Goal: Find specific page/section

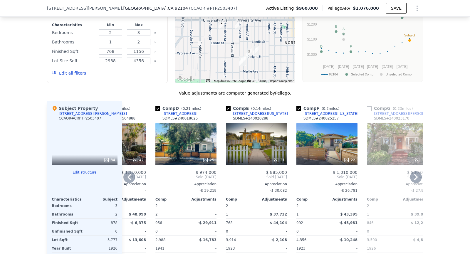
scroll to position [594, 0]
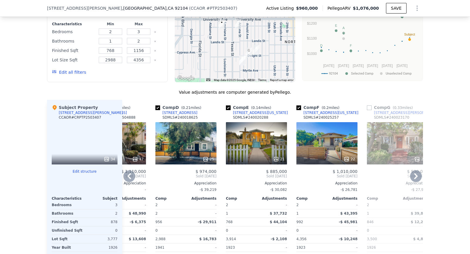
click at [193, 147] on div "25" at bounding box center [185, 143] width 61 height 42
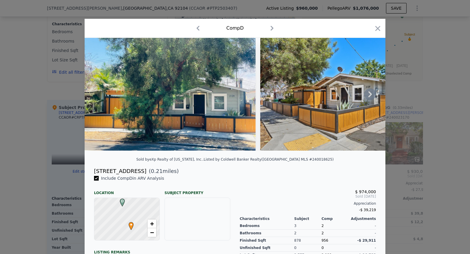
click at [369, 98] on icon at bounding box center [370, 94] width 12 height 12
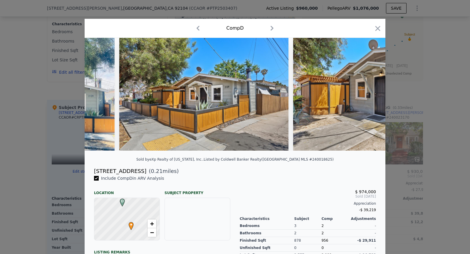
click at [369, 98] on img at bounding box center [377, 94] width 169 height 113
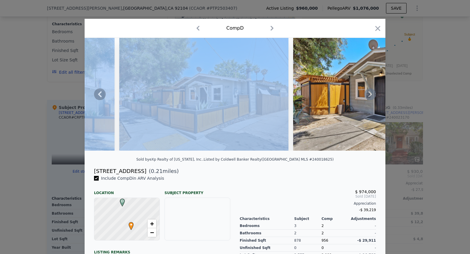
click at [369, 98] on icon at bounding box center [370, 94] width 12 height 12
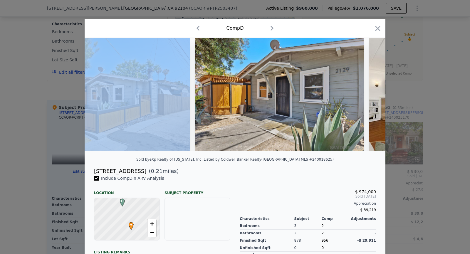
click at [369, 98] on div at bounding box center [235, 94] width 301 height 113
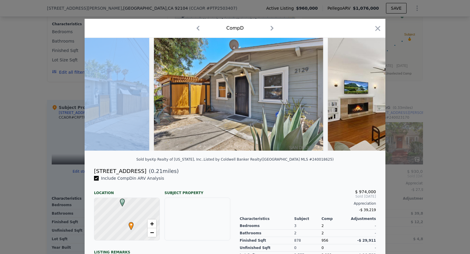
click at [369, 98] on img at bounding box center [413, 94] width 170 height 113
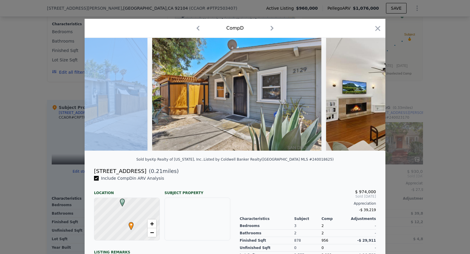
click at [369, 98] on img at bounding box center [411, 94] width 170 height 113
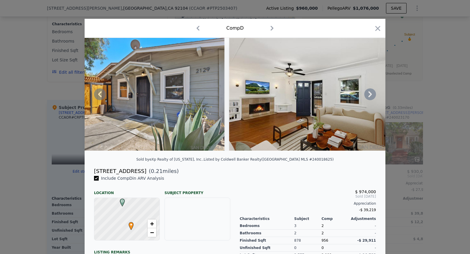
click at [369, 98] on img at bounding box center [314, 94] width 170 height 113
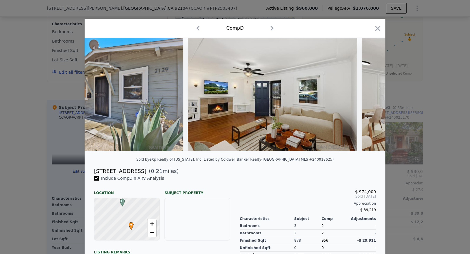
click at [369, 98] on img at bounding box center [447, 94] width 170 height 113
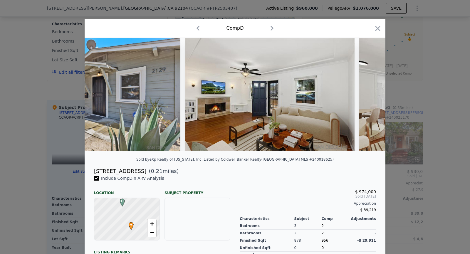
click at [369, 98] on img at bounding box center [444, 94] width 170 height 113
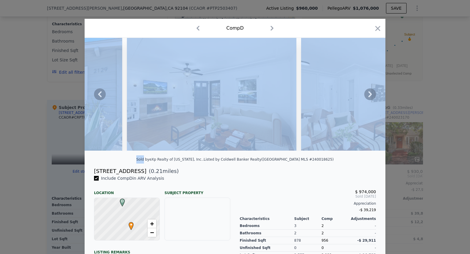
click at [369, 98] on img at bounding box center [386, 94] width 170 height 113
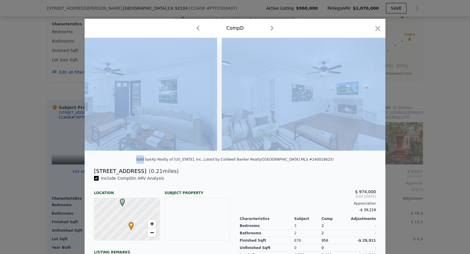
click at [369, 98] on img at bounding box center [307, 94] width 170 height 113
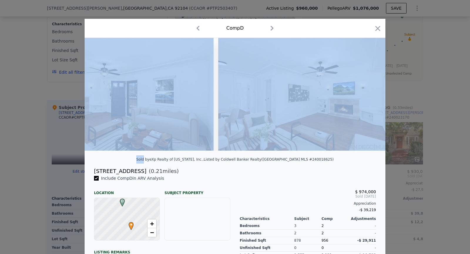
click at [369, 98] on img at bounding box center [303, 94] width 170 height 113
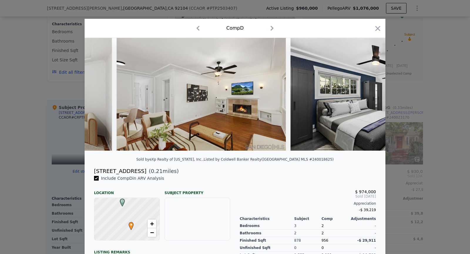
click at [369, 98] on img at bounding box center [376, 94] width 170 height 113
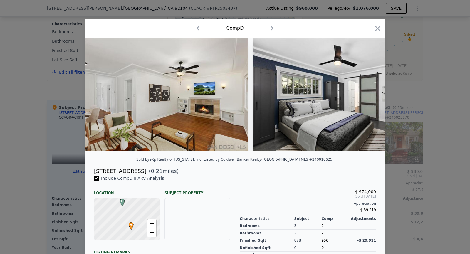
click at [369, 98] on img at bounding box center [338, 94] width 170 height 113
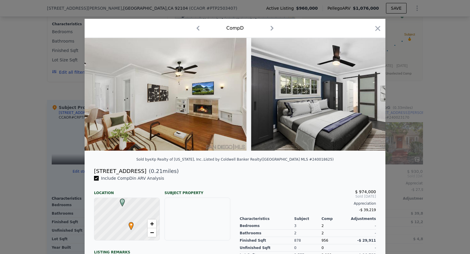
click at [369, 98] on img at bounding box center [336, 94] width 170 height 113
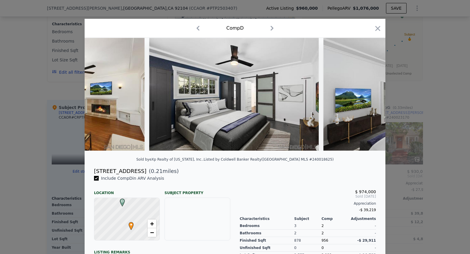
click at [369, 98] on img at bounding box center [409, 94] width 170 height 113
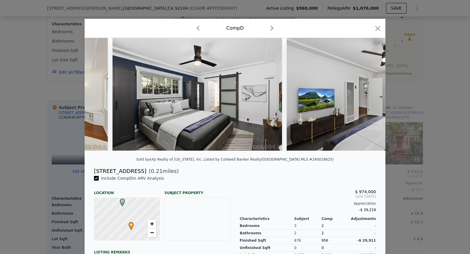
click at [369, 98] on img at bounding box center [372, 94] width 170 height 113
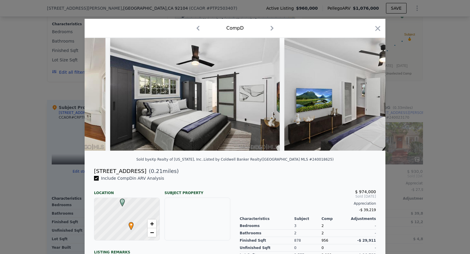
click at [369, 98] on img at bounding box center [369, 94] width 170 height 113
click at [369, 98] on div at bounding box center [235, 94] width 301 height 113
click at [369, 98] on icon at bounding box center [370, 94] width 12 height 12
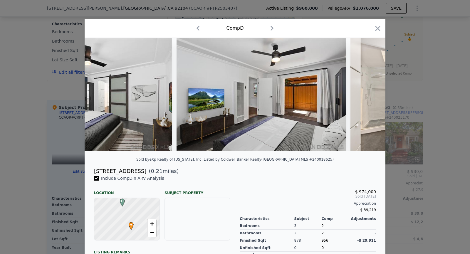
click at [369, 98] on div at bounding box center [235, 94] width 301 height 113
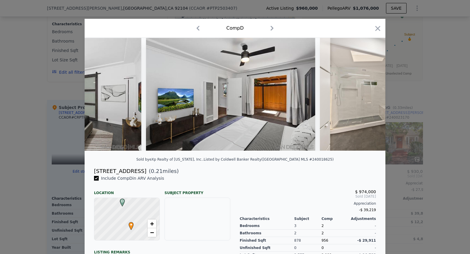
click at [369, 98] on img at bounding box center [404, 94] width 169 height 113
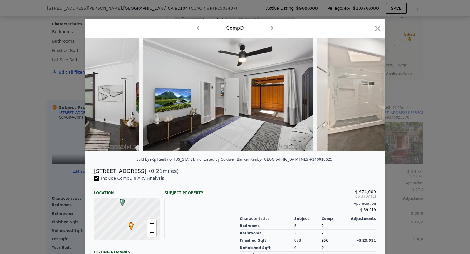
click at [369, 98] on img at bounding box center [401, 94] width 169 height 113
click at [369, 98] on div at bounding box center [235, 94] width 301 height 113
click at [369, 98] on icon at bounding box center [370, 94] width 12 height 12
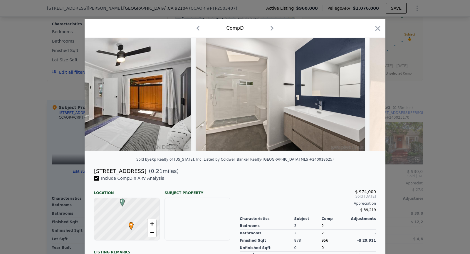
click at [369, 98] on div at bounding box center [235, 94] width 301 height 113
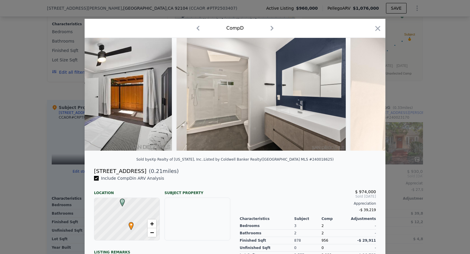
click at [369, 98] on img at bounding box center [435, 94] width 169 height 113
click at [369, 98] on img at bounding box center [434, 94] width 169 height 113
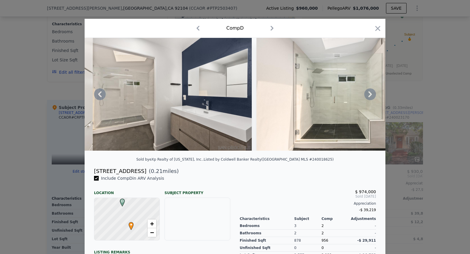
click at [369, 98] on img at bounding box center [341, 94] width 169 height 113
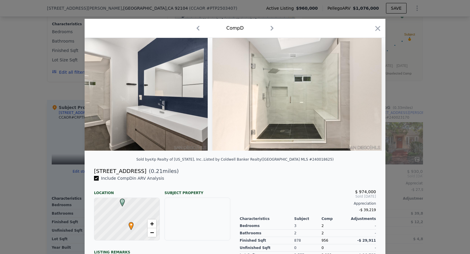
click at [369, 98] on img at bounding box center [296, 94] width 169 height 113
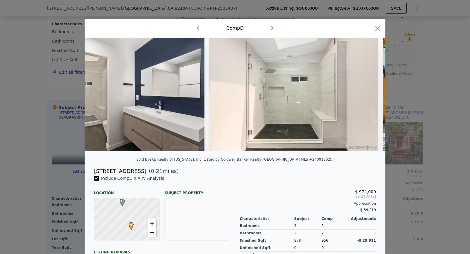
click at [369, 98] on img at bounding box center [293, 94] width 169 height 113
click at [369, 98] on div at bounding box center [235, 94] width 301 height 113
click at [369, 98] on icon at bounding box center [370, 94] width 12 height 12
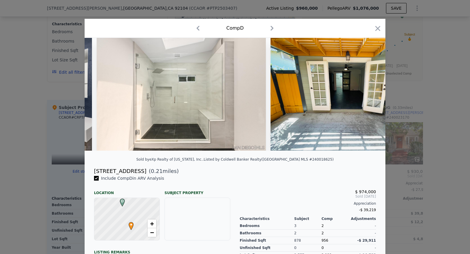
click at [369, 98] on img at bounding box center [346, 94] width 150 height 113
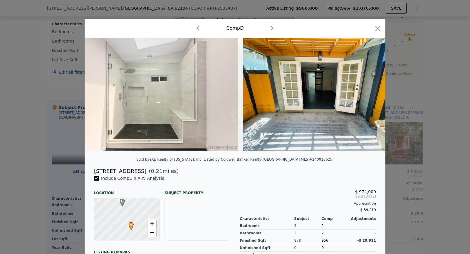
click at [369, 98] on img at bounding box center [318, 94] width 150 height 113
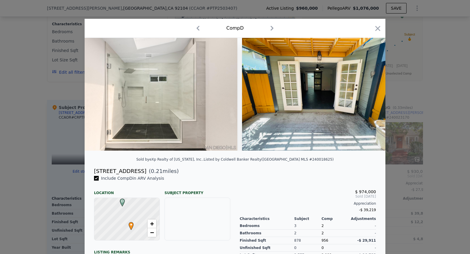
click at [369, 98] on img at bounding box center [317, 94] width 150 height 113
click at [369, 98] on icon at bounding box center [370, 94] width 12 height 12
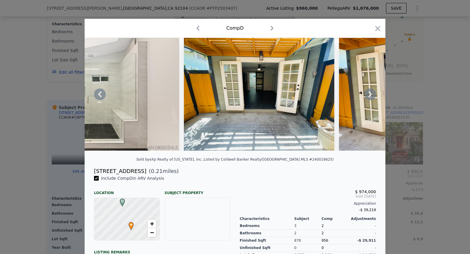
click at [369, 98] on img at bounding box center [414, 94] width 150 height 113
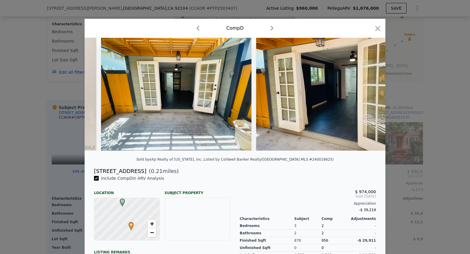
click at [369, 98] on img at bounding box center [331, 94] width 150 height 113
click at [369, 98] on div at bounding box center [235, 94] width 301 height 113
click at [369, 98] on icon at bounding box center [370, 94] width 12 height 12
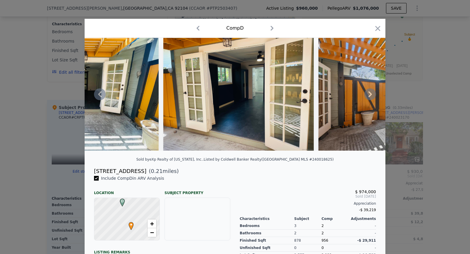
click at [369, 98] on img at bounding box center [403, 94] width 169 height 113
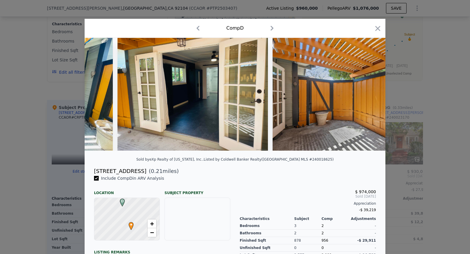
click at [369, 98] on img at bounding box center [357, 94] width 169 height 113
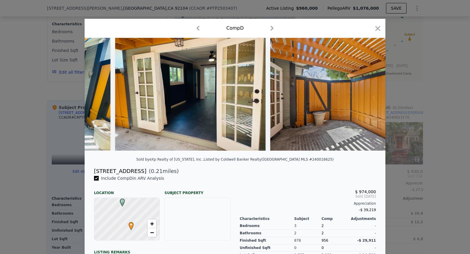
click at [369, 98] on img at bounding box center [354, 94] width 169 height 113
click at [369, 98] on div at bounding box center [235, 94] width 301 height 113
click at [369, 98] on icon at bounding box center [370, 94] width 12 height 12
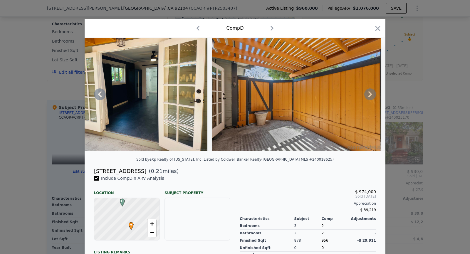
click at [369, 98] on div at bounding box center [235, 94] width 301 height 113
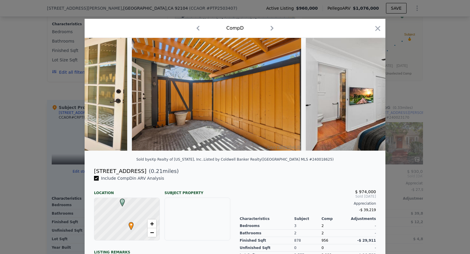
click at [369, 98] on img at bounding box center [391, 94] width 170 height 113
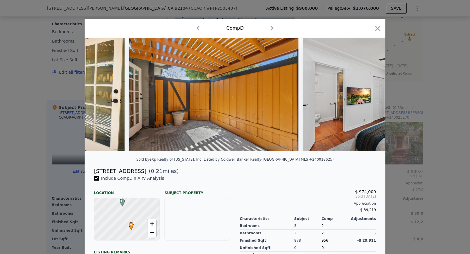
click at [369, 98] on img at bounding box center [388, 94] width 170 height 113
click at [369, 98] on div at bounding box center [235, 94] width 301 height 113
click at [369, 98] on icon at bounding box center [370, 94] width 12 height 12
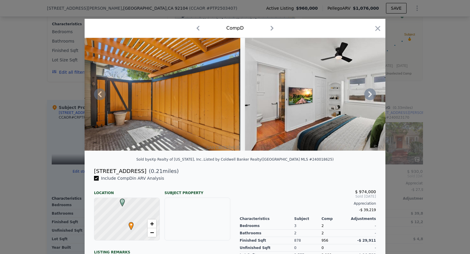
click at [369, 98] on img at bounding box center [330, 94] width 170 height 113
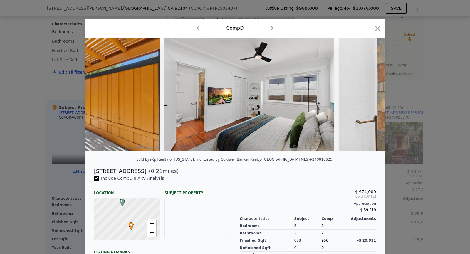
click at [369, 98] on img at bounding box center [423, 94] width 169 height 113
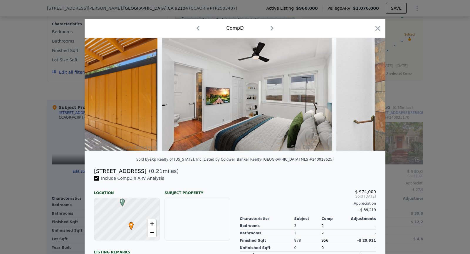
click at [369, 98] on img at bounding box center [421, 94] width 169 height 113
click at [369, 98] on div at bounding box center [235, 94] width 301 height 113
click at [369, 98] on icon at bounding box center [370, 94] width 12 height 12
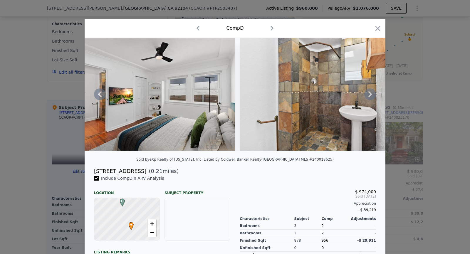
click at [369, 98] on img at bounding box center [324, 94] width 169 height 113
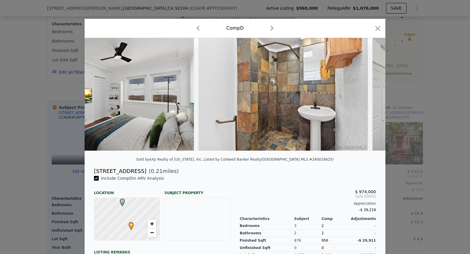
click at [369, 98] on div at bounding box center [235, 94] width 301 height 113
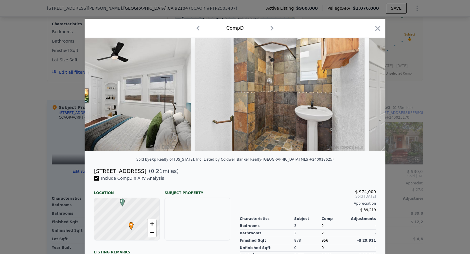
click at [369, 98] on div at bounding box center [235, 94] width 301 height 113
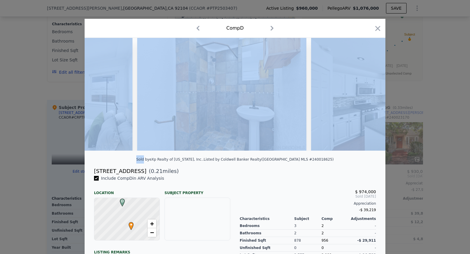
click at [369, 98] on img at bounding box center [395, 94] width 169 height 113
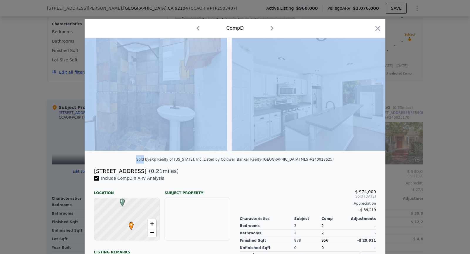
click at [369, 98] on img at bounding box center [316, 94] width 169 height 113
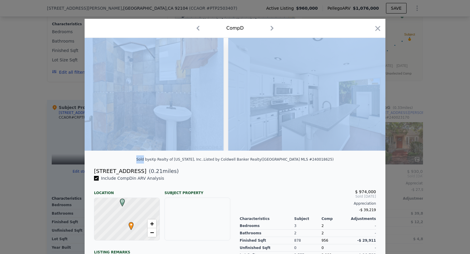
click at [369, 98] on img at bounding box center [312, 94] width 169 height 113
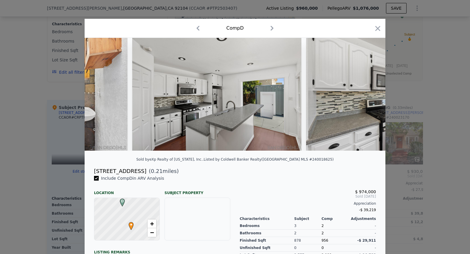
click at [369, 98] on img at bounding box center [390, 94] width 169 height 113
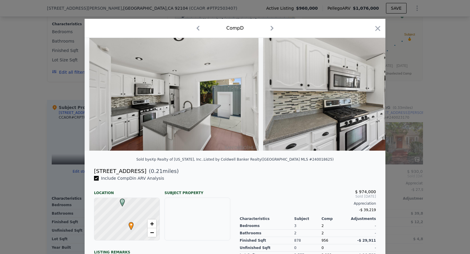
click at [369, 98] on img at bounding box center [347, 94] width 169 height 113
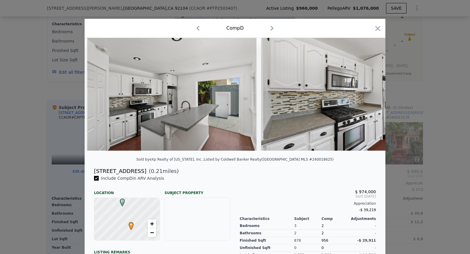
click at [369, 98] on img at bounding box center [345, 94] width 169 height 113
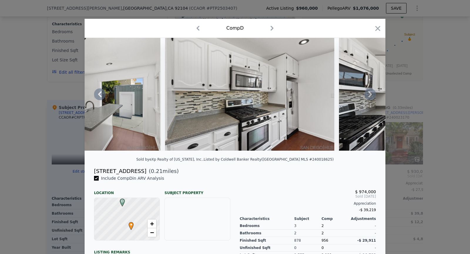
click at [369, 98] on img at bounding box center [423, 94] width 169 height 113
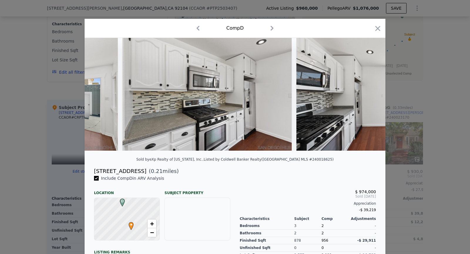
click at [369, 98] on img at bounding box center [381, 94] width 169 height 113
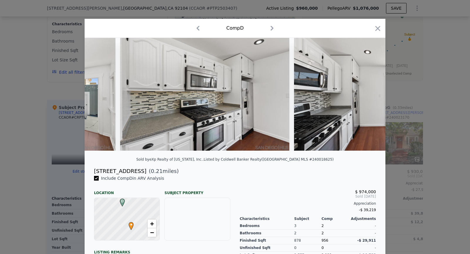
click at [369, 98] on img at bounding box center [378, 94] width 169 height 113
click at [369, 98] on icon at bounding box center [370, 94] width 12 height 12
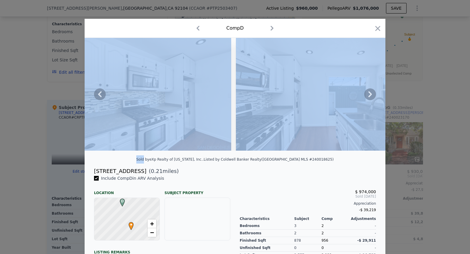
click at [369, 98] on div at bounding box center [235, 94] width 301 height 113
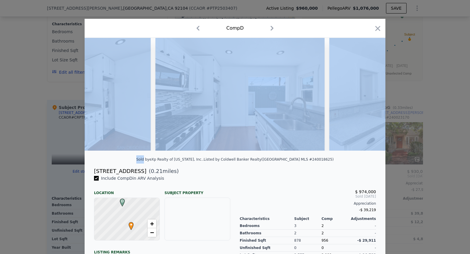
click at [369, 98] on img at bounding box center [413, 94] width 169 height 113
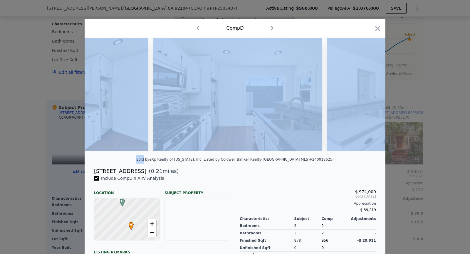
click at [369, 98] on div at bounding box center [235, 94] width 301 height 113
click at [369, 98] on icon at bounding box center [370, 94] width 12 height 12
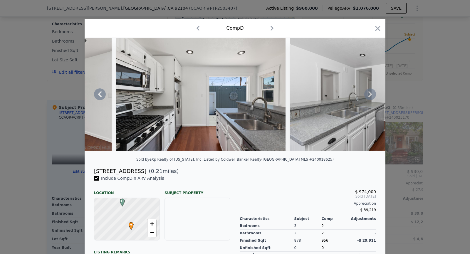
click at [369, 98] on img at bounding box center [374, 94] width 169 height 113
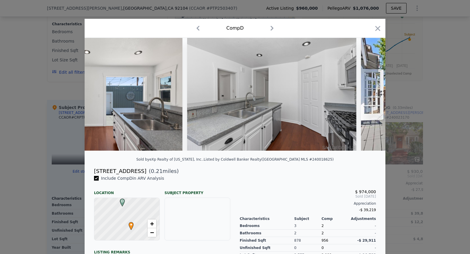
click at [369, 98] on img at bounding box center [446, 94] width 170 height 113
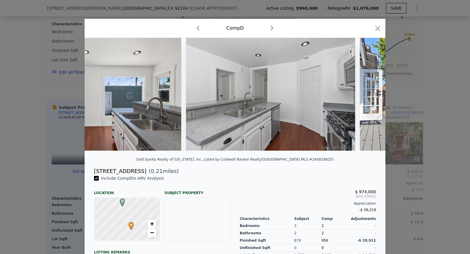
click at [369, 98] on img at bounding box center [445, 94] width 170 height 113
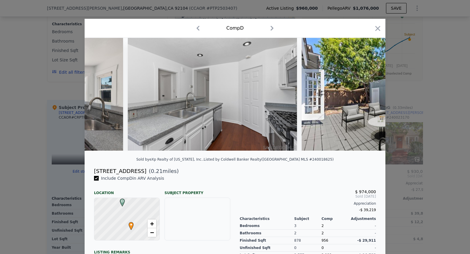
click at [369, 98] on img at bounding box center [387, 94] width 170 height 113
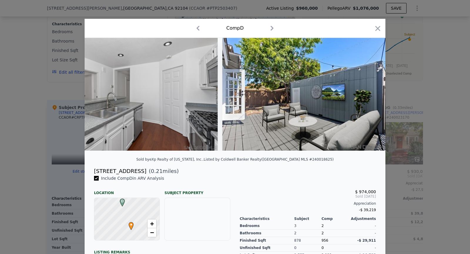
click at [369, 98] on img at bounding box center [307, 94] width 170 height 113
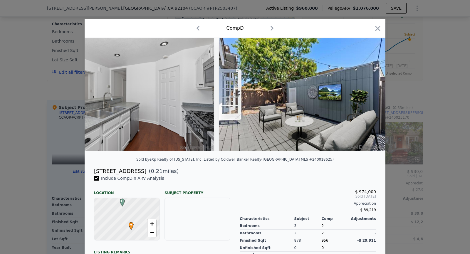
click at [369, 98] on div at bounding box center [235, 94] width 301 height 113
click at [369, 98] on icon at bounding box center [370, 94] width 12 height 12
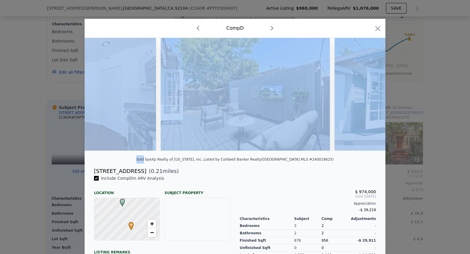
click at [369, 98] on img at bounding box center [410, 94] width 150 height 113
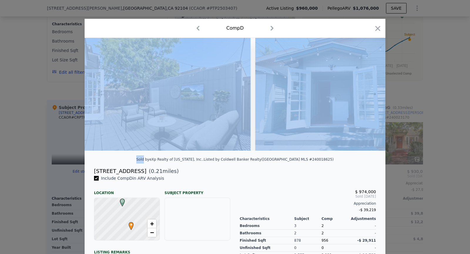
click at [369, 98] on img at bounding box center [330, 94] width 150 height 113
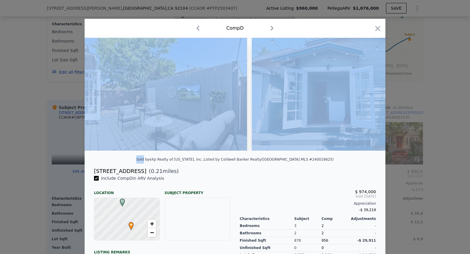
click at [369, 98] on img at bounding box center [327, 94] width 150 height 113
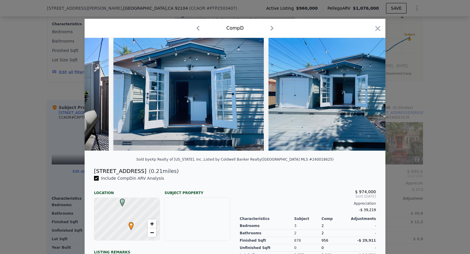
click at [369, 98] on img at bounding box center [344, 94] width 150 height 113
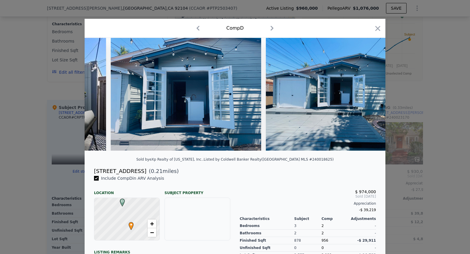
click at [369, 98] on img at bounding box center [341, 94] width 150 height 113
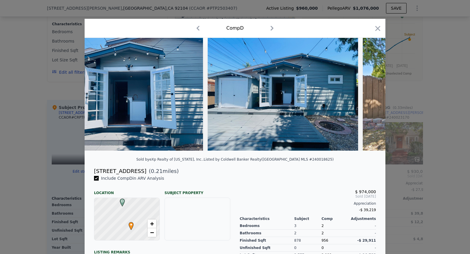
click at [369, 98] on img at bounding box center [447, 94] width 169 height 113
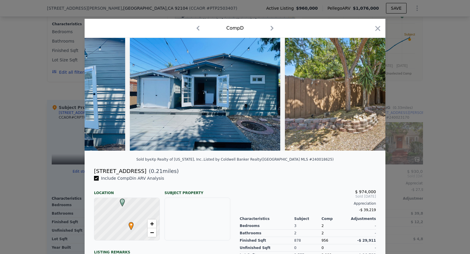
click at [369, 98] on img at bounding box center [369, 94] width 169 height 113
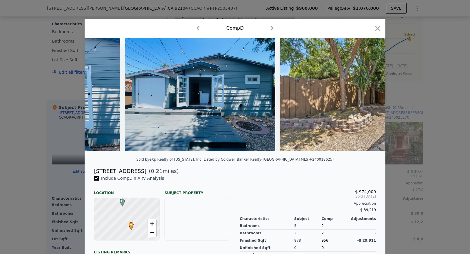
click at [369, 98] on img at bounding box center [364, 94] width 169 height 113
click at [369, 98] on div at bounding box center [235, 94] width 301 height 113
click at [369, 98] on icon at bounding box center [370, 94] width 12 height 12
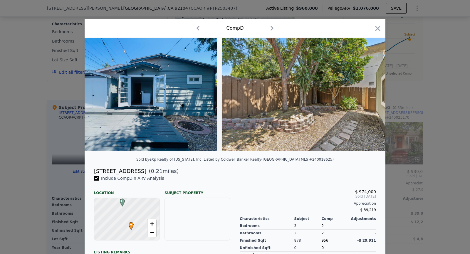
click at [396, 98] on img at bounding box center [462, 94] width 132 height 113
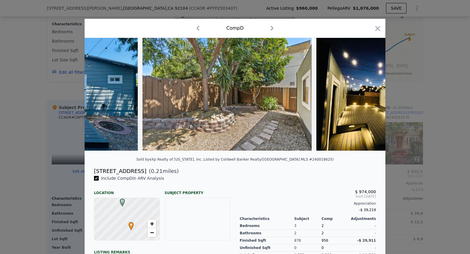
click at [369, 98] on img at bounding box center [383, 94] width 132 height 113
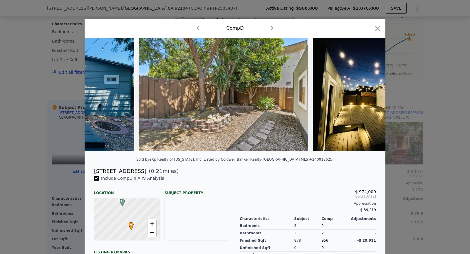
click at [369, 98] on img at bounding box center [379, 94] width 132 height 113
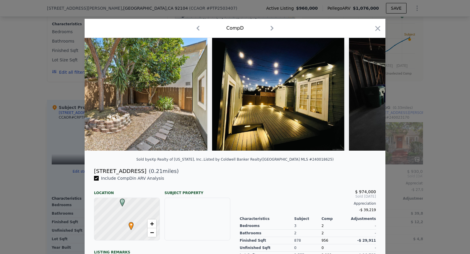
click at [369, 98] on div at bounding box center [235, 94] width 301 height 113
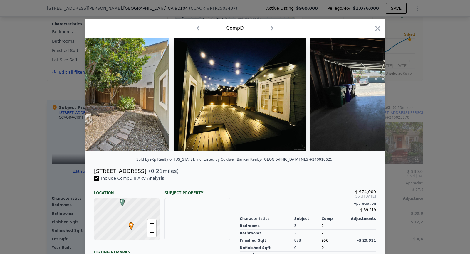
click at [369, 98] on img at bounding box center [386, 94] width 150 height 113
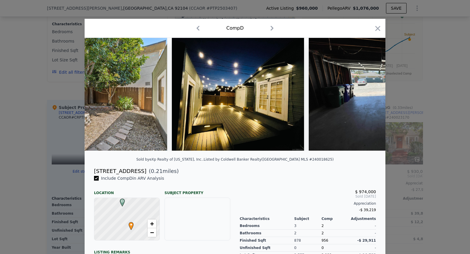
click at [369, 98] on img at bounding box center [384, 94] width 150 height 113
click at [369, 98] on icon at bounding box center [370, 94] width 12 height 12
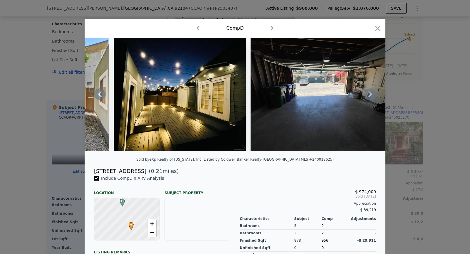
click at [369, 98] on div at bounding box center [235, 94] width 301 height 113
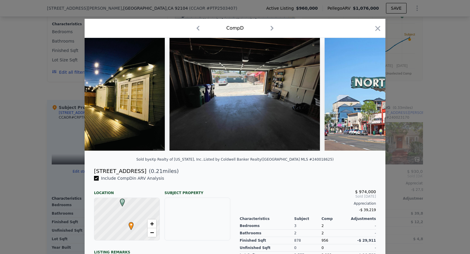
click at [369, 98] on img at bounding box center [409, 94] width 169 height 113
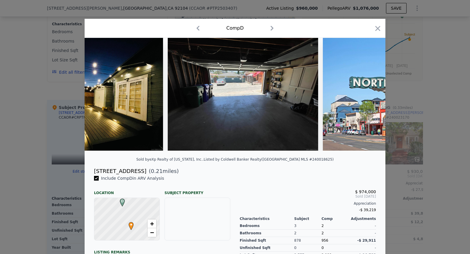
click at [369, 98] on img at bounding box center [407, 94] width 169 height 113
click at [369, 98] on div at bounding box center [235, 94] width 301 height 113
click at [369, 98] on icon at bounding box center [370, 94] width 12 height 12
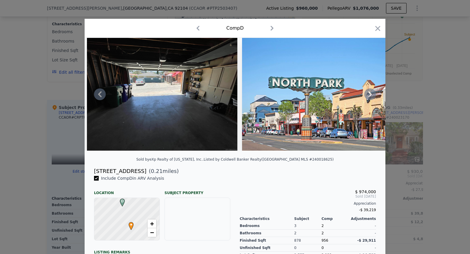
click at [369, 98] on img at bounding box center [326, 94] width 169 height 113
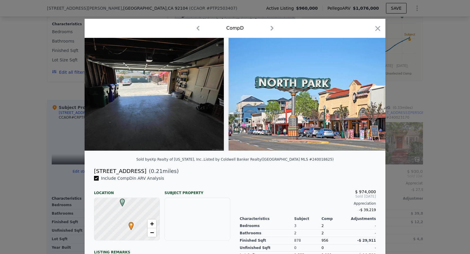
scroll to position [0, 3916]
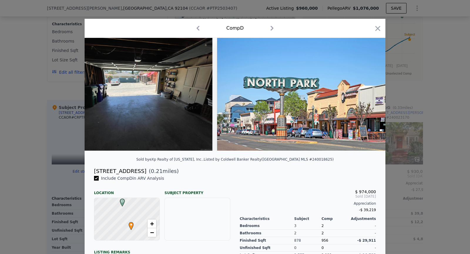
click at [369, 98] on img at bounding box center [301, 94] width 169 height 113
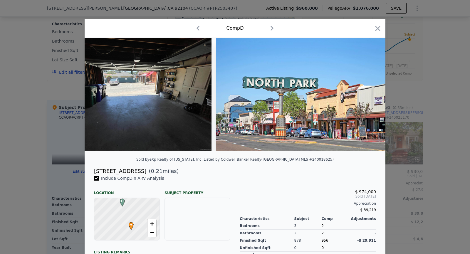
click at [369, 98] on img at bounding box center [300, 94] width 169 height 113
click at [376, 25] on icon "button" at bounding box center [378, 28] width 8 height 8
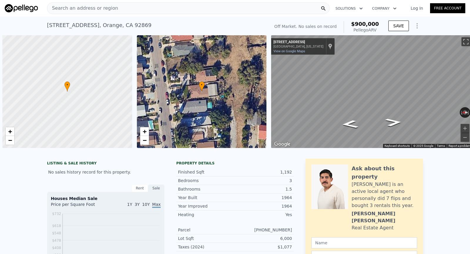
scroll to position [0, 2]
